Goal: Information Seeking & Learning: Learn about a topic

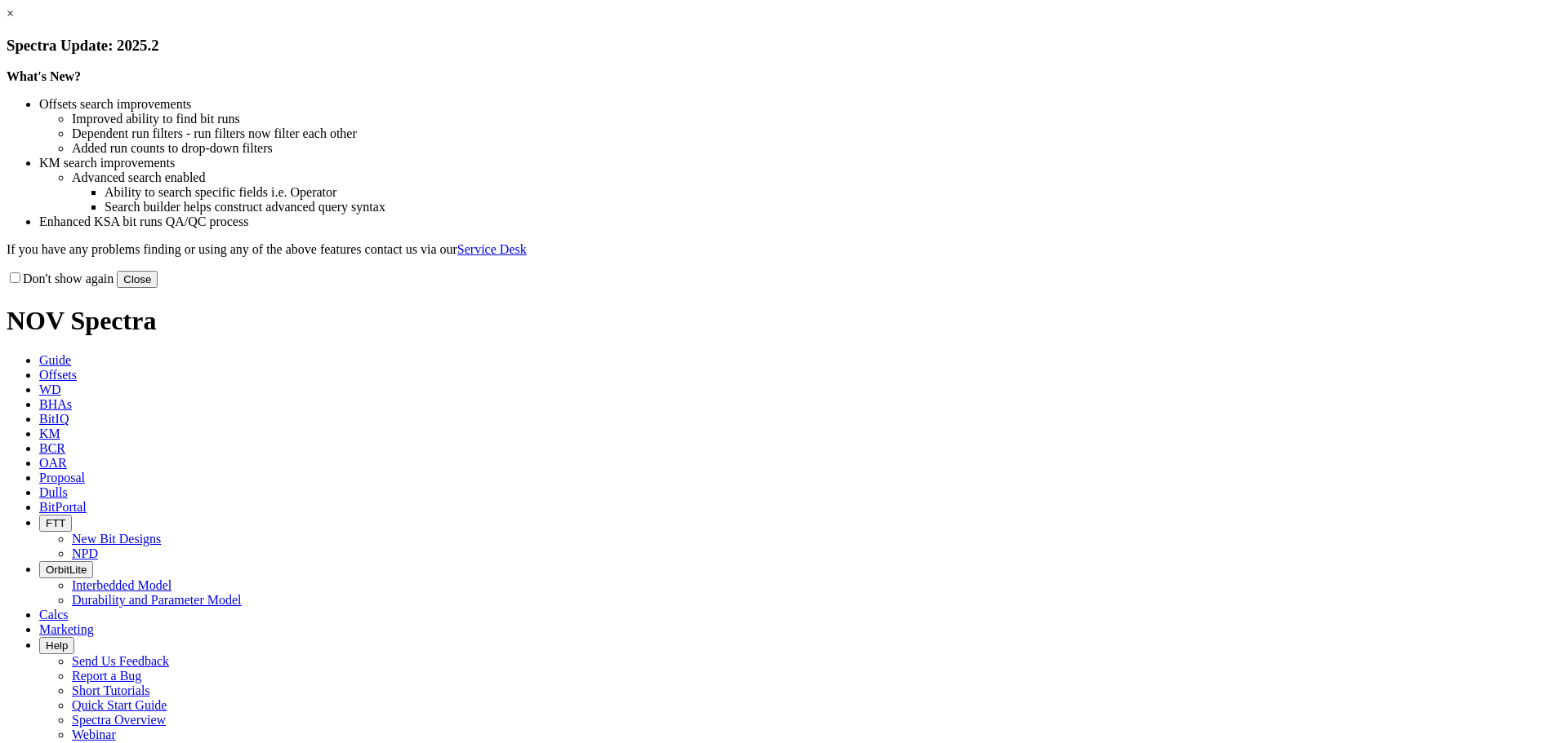
click at [158, 288] on button "Close" at bounding box center [137, 280] width 41 height 17
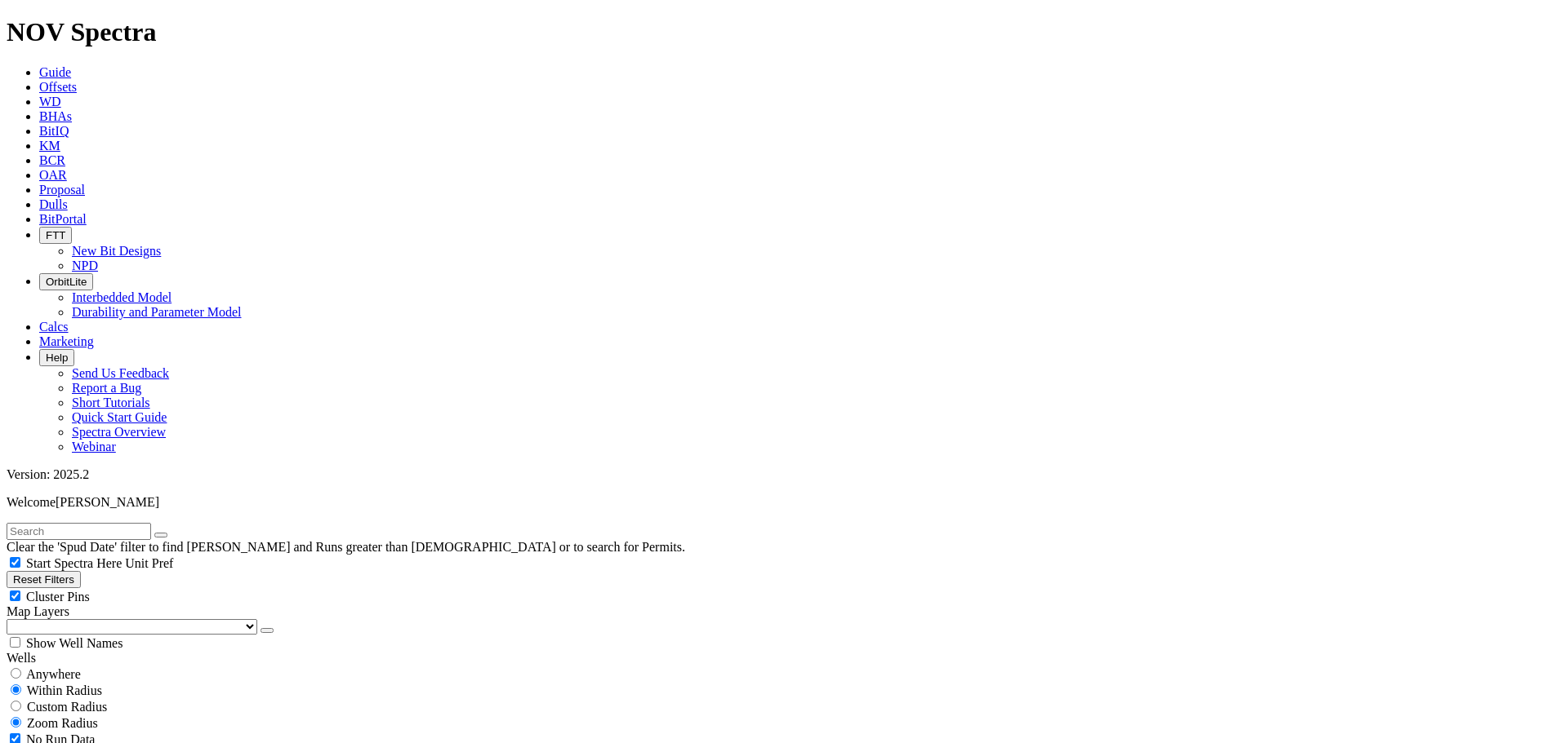
scroll to position [326, 0]
checkbox input "false"
checkbox input "true"
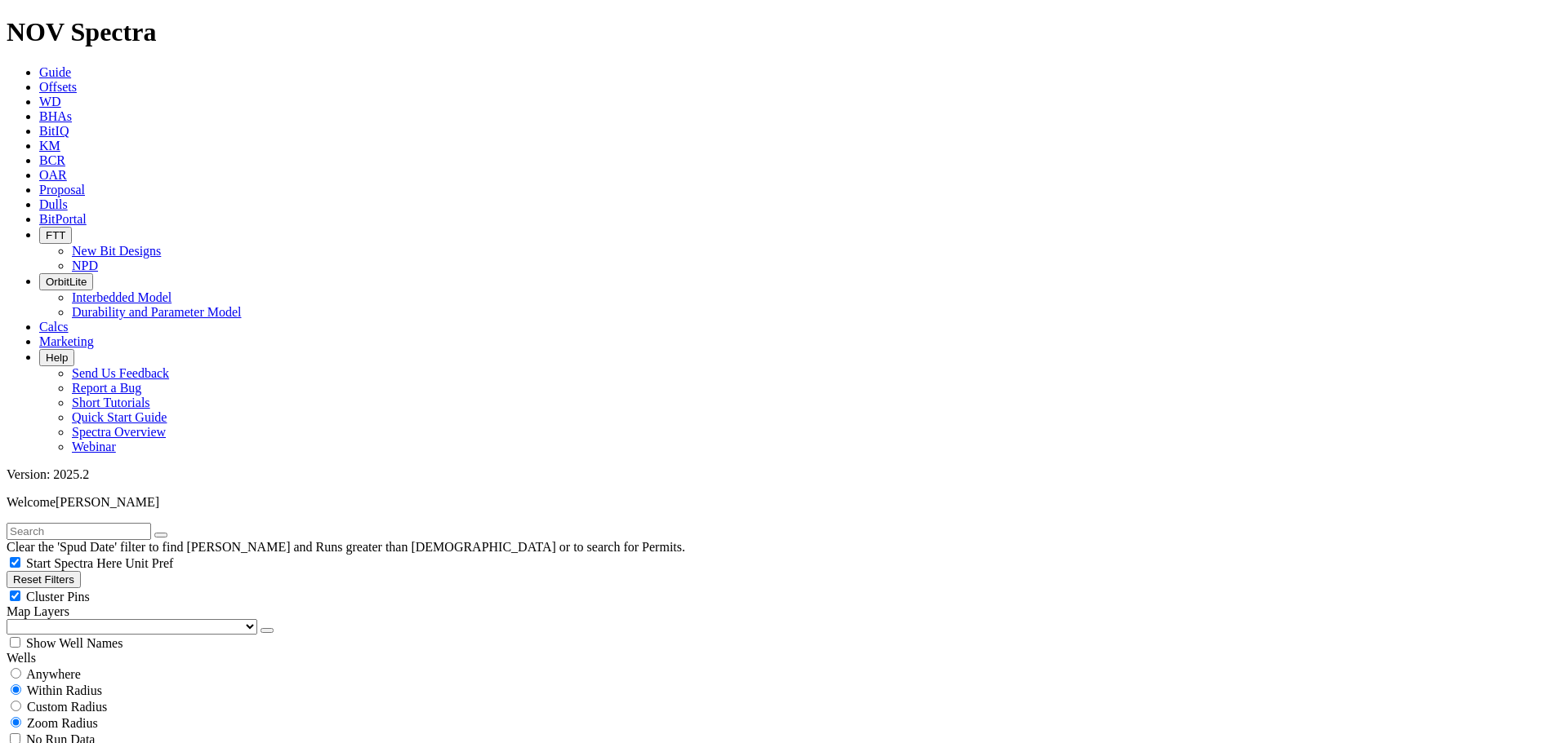
scroll to position [7084, 0]
